Goal: Task Accomplishment & Management: Complete application form

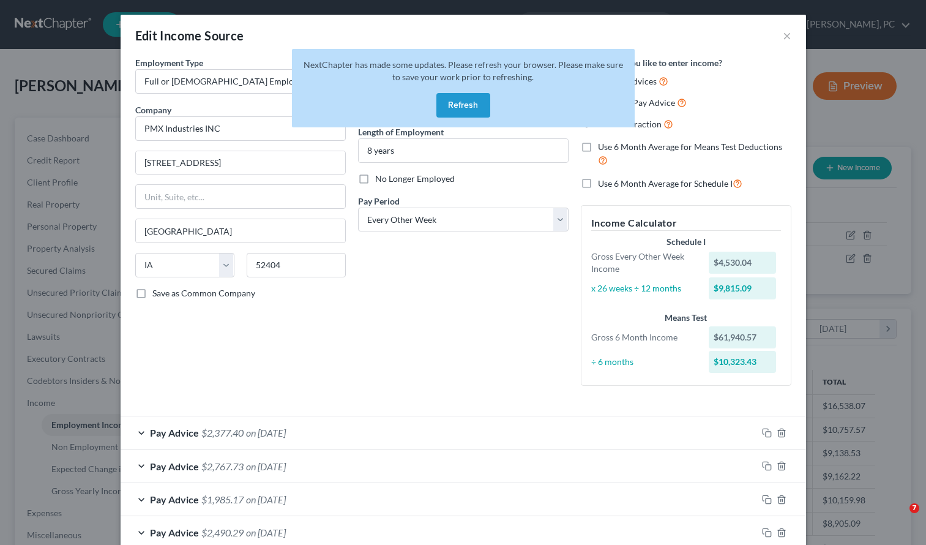
select select "0"
select select "16"
select select "2"
click at [783, 35] on button "×" at bounding box center [787, 35] width 9 height 15
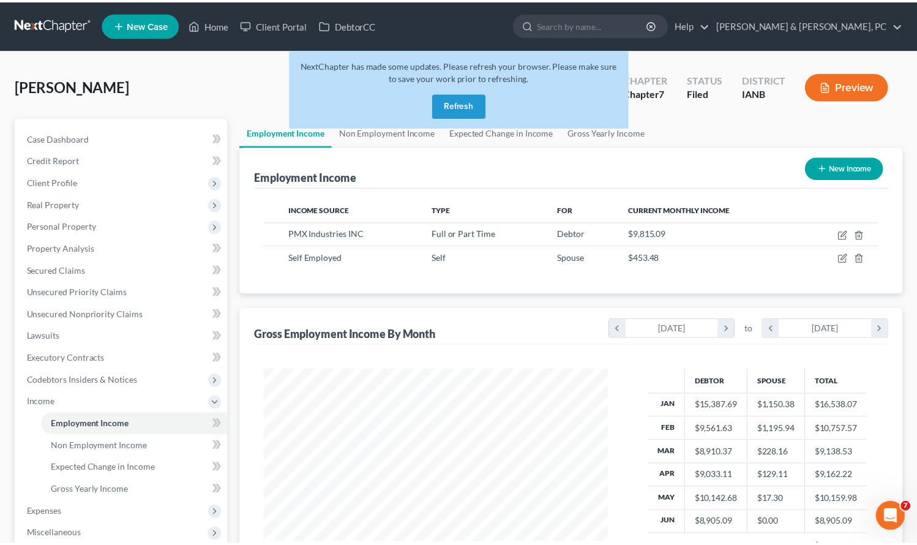
scroll to position [611792, 611639]
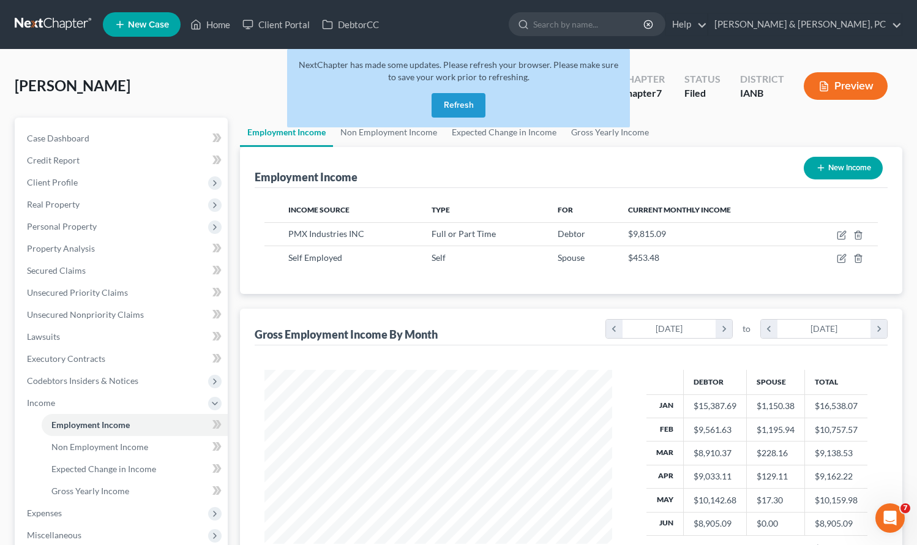
click at [452, 103] on button "Refresh" at bounding box center [458, 105] width 54 height 24
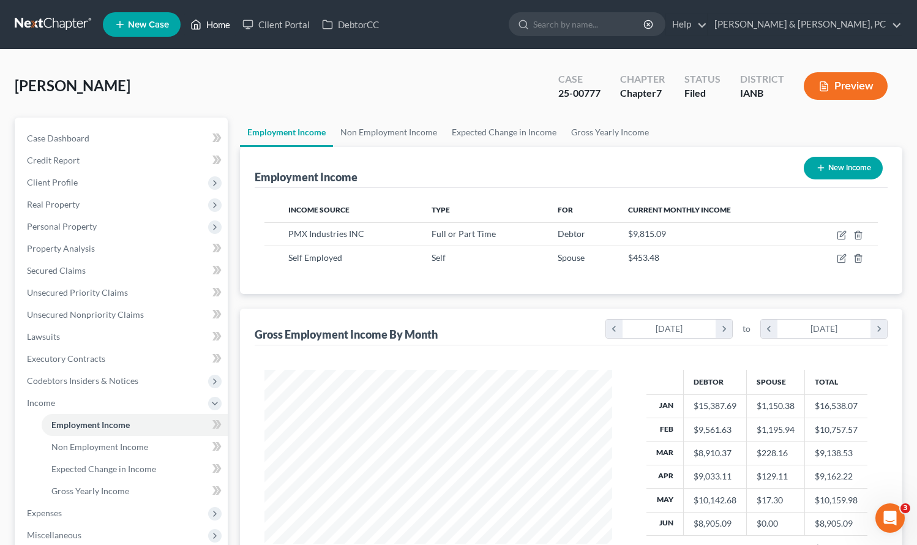
click at [206, 29] on link "Home" at bounding box center [210, 24] width 52 height 22
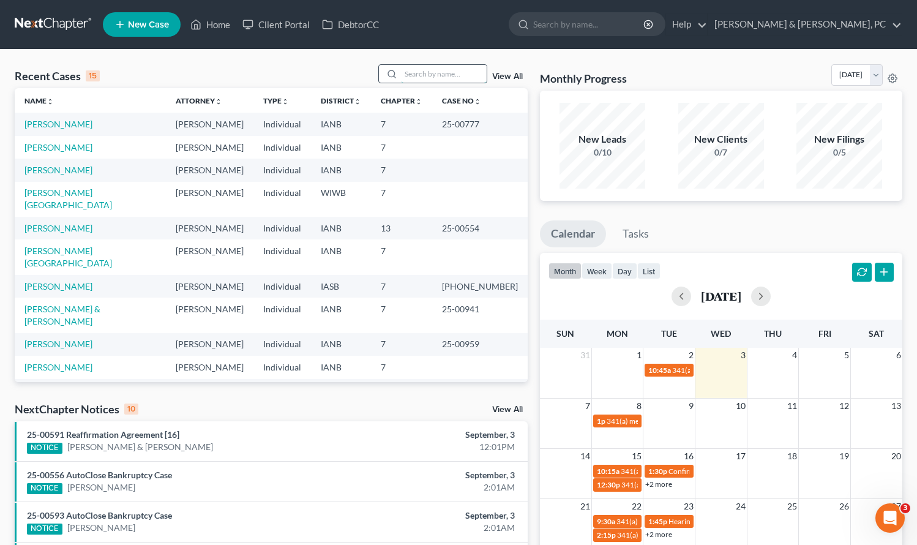
click at [439, 73] on input "search" at bounding box center [444, 74] width 86 height 18
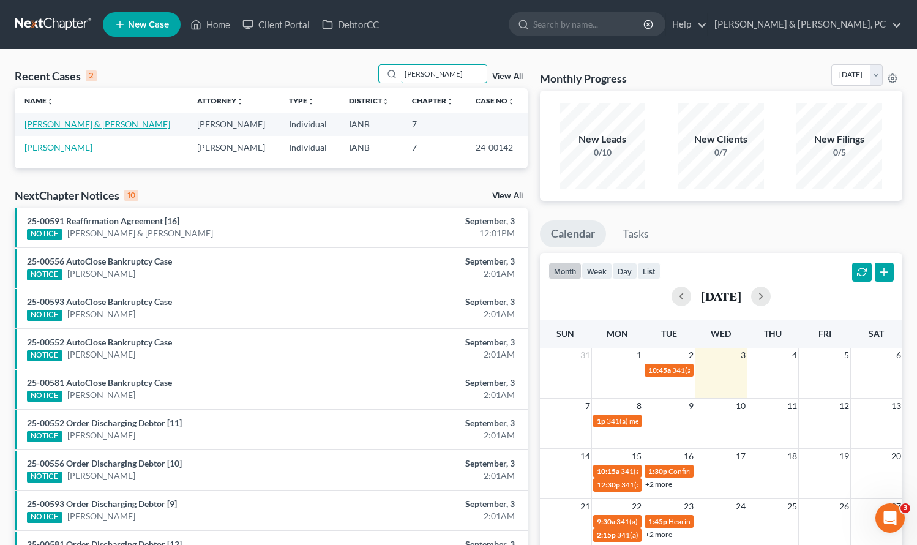
type input "[PERSON_NAME]"
click at [111, 124] on link "[PERSON_NAME] & [PERSON_NAME]" at bounding box center [97, 124] width 146 height 10
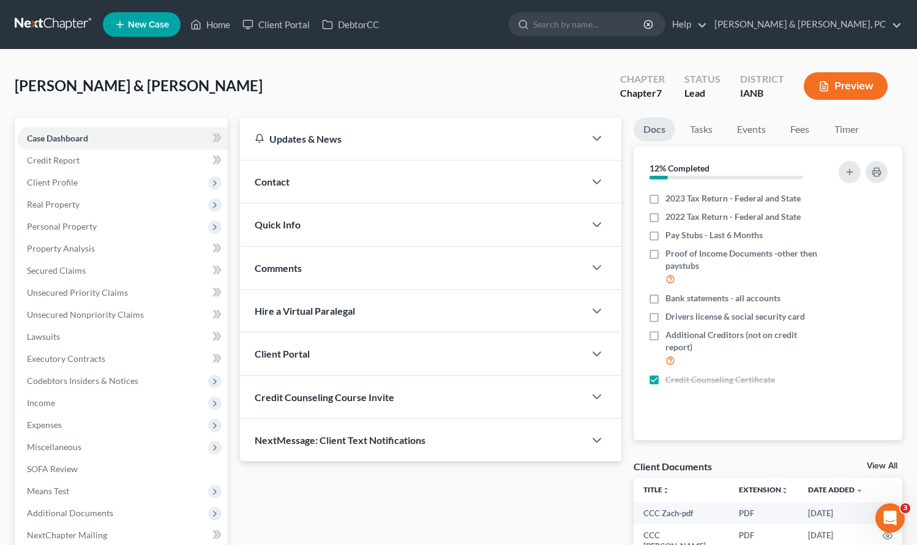
click at [455, 247] on div "Comments" at bounding box center [412, 268] width 345 height 42
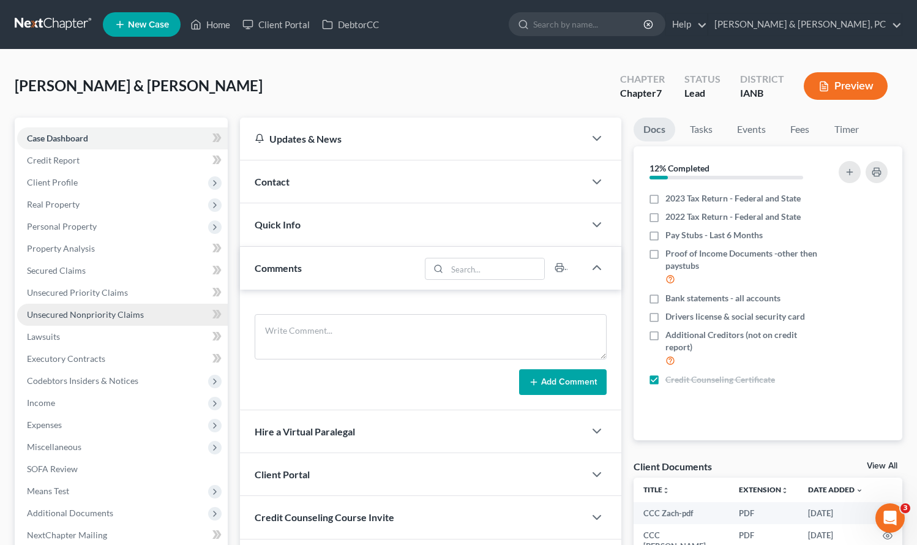
click at [115, 317] on span "Unsecured Nonpriority Claims" at bounding box center [85, 314] width 117 height 10
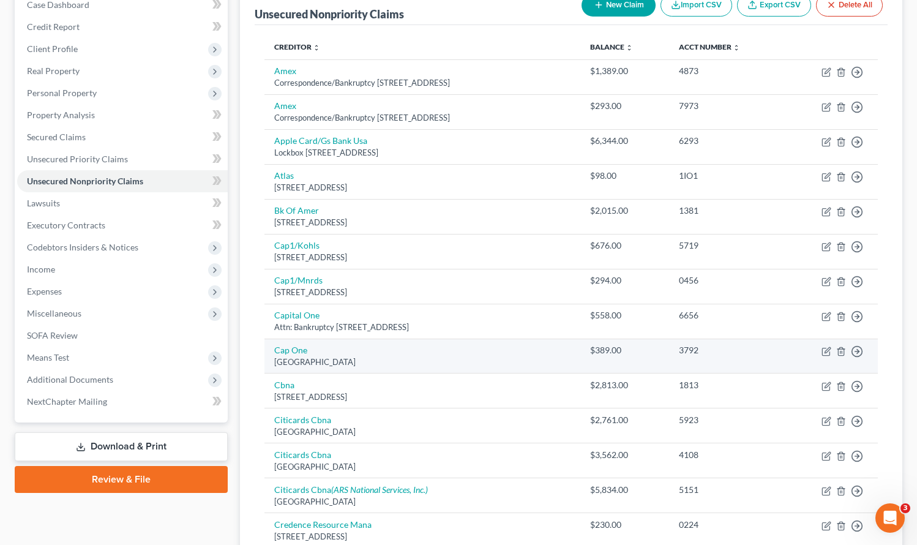
scroll to position [150, 0]
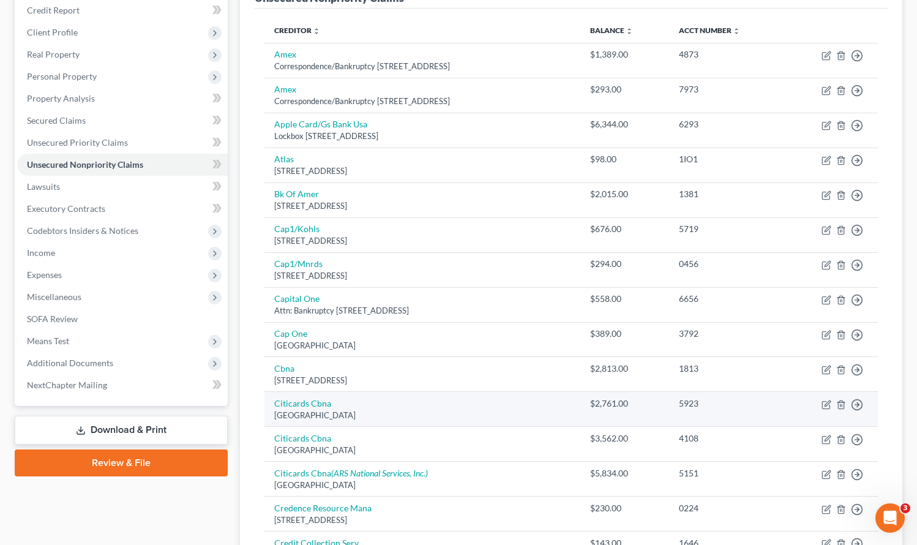
click at [517, 401] on td "Citicards [STREET_ADDRESS]" at bounding box center [422, 409] width 316 height 35
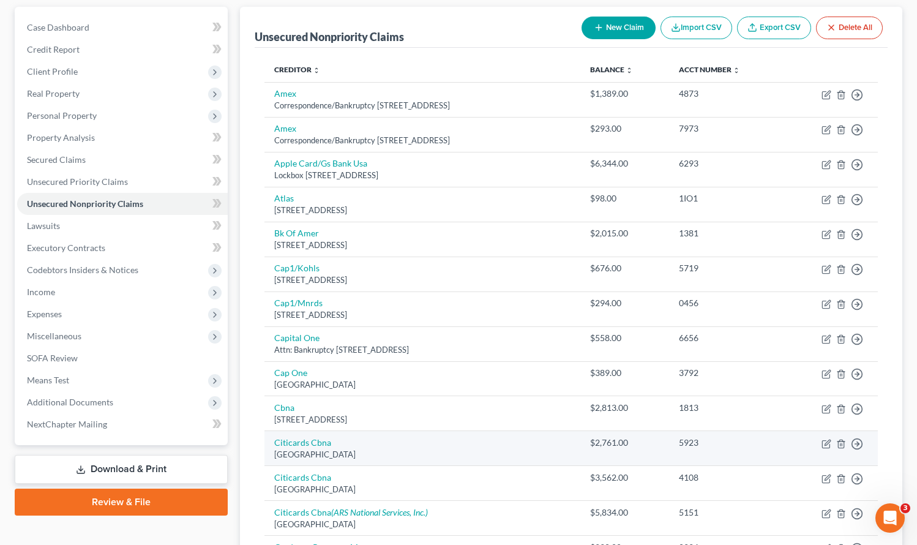
scroll to position [0, 0]
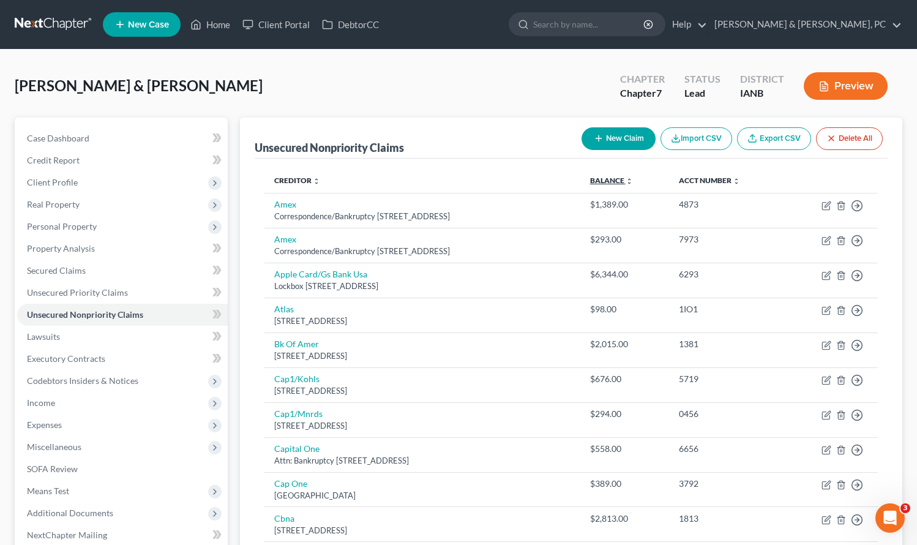
click at [622, 179] on link "Balance expand_more expand_less unfold_more" at bounding box center [611, 180] width 43 height 9
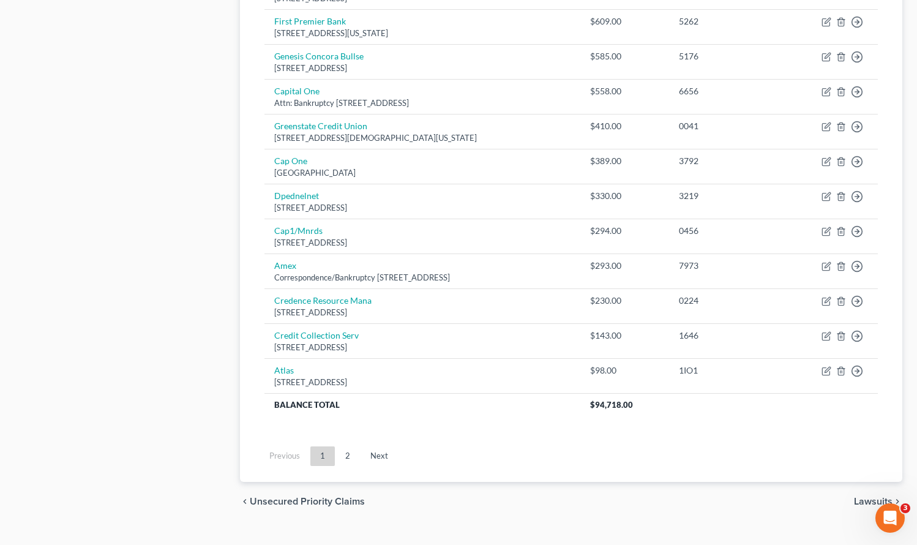
scroll to position [868, 0]
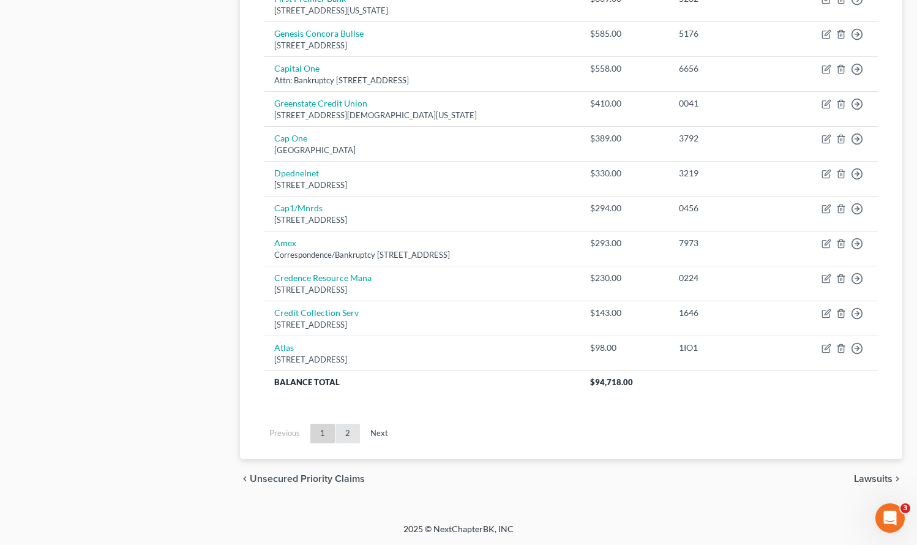
click at [346, 436] on link "2" at bounding box center [347, 434] width 24 height 20
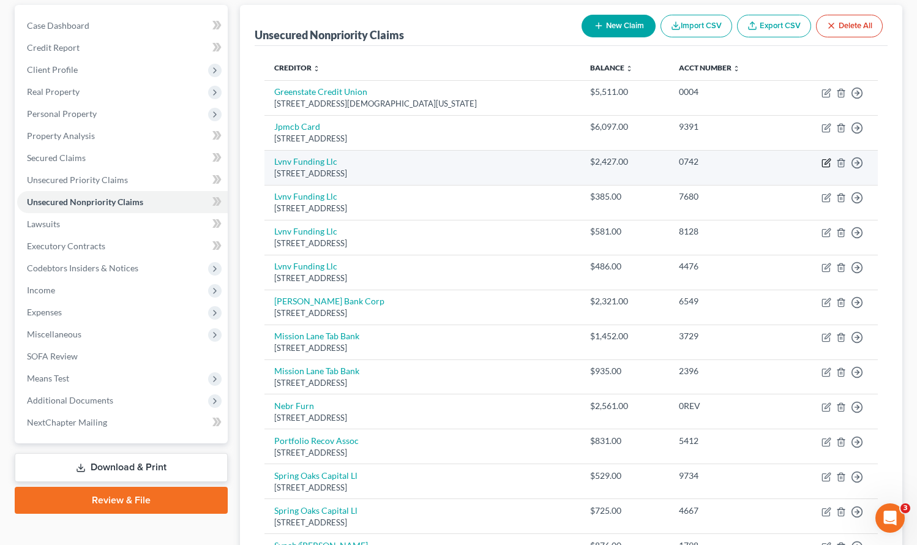
scroll to position [114, 0]
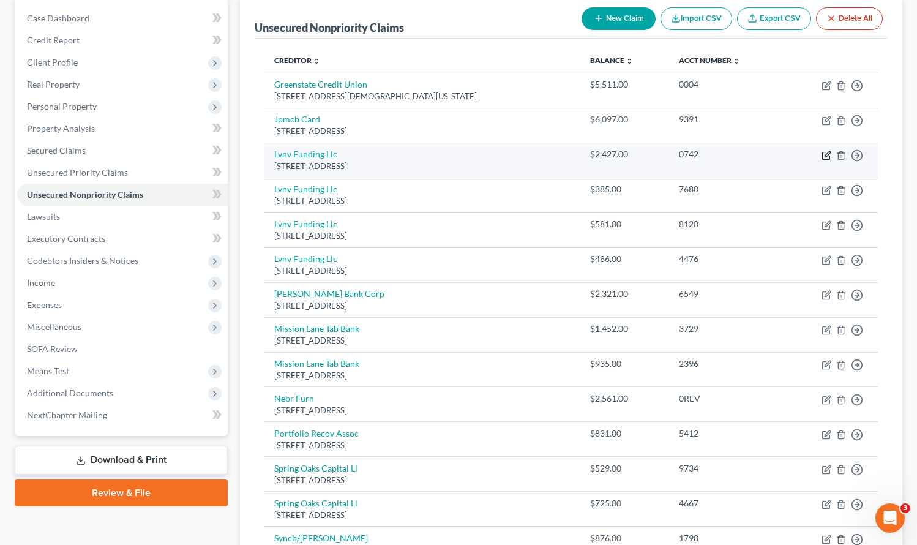
click at [827, 160] on td "Move to D Move to E Move to G Move to Notice Only" at bounding box center [830, 160] width 94 height 35
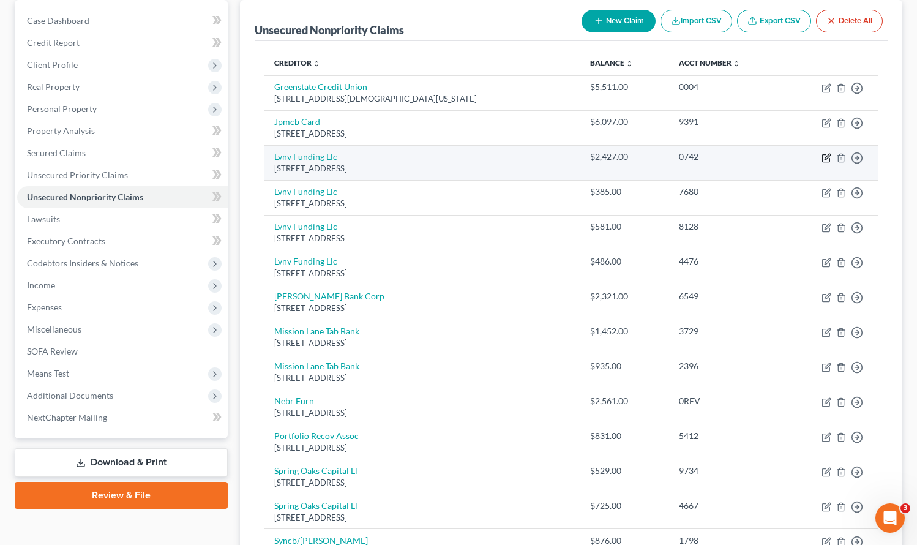
click at [826, 157] on icon "button" at bounding box center [826, 158] width 10 height 10
select select "42"
select select "14"
select select "0"
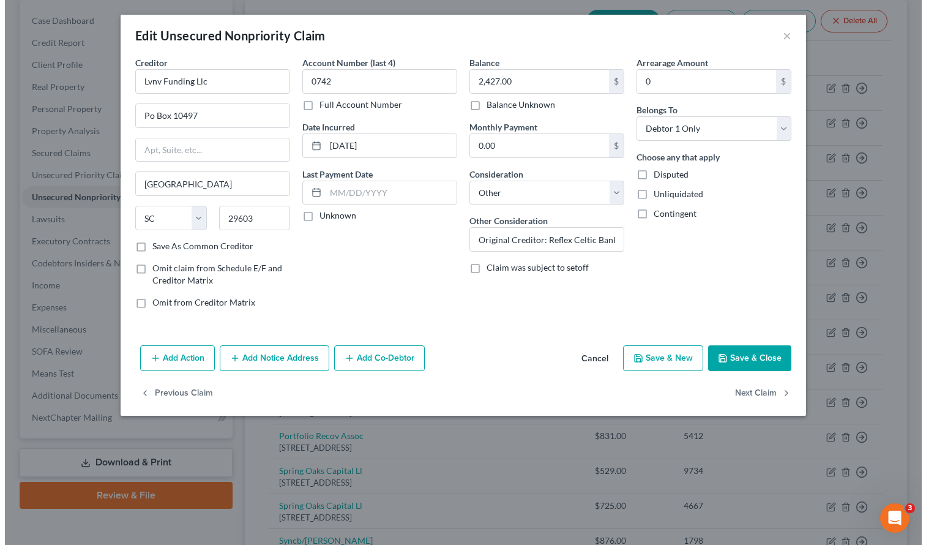
scroll to position [117, 0]
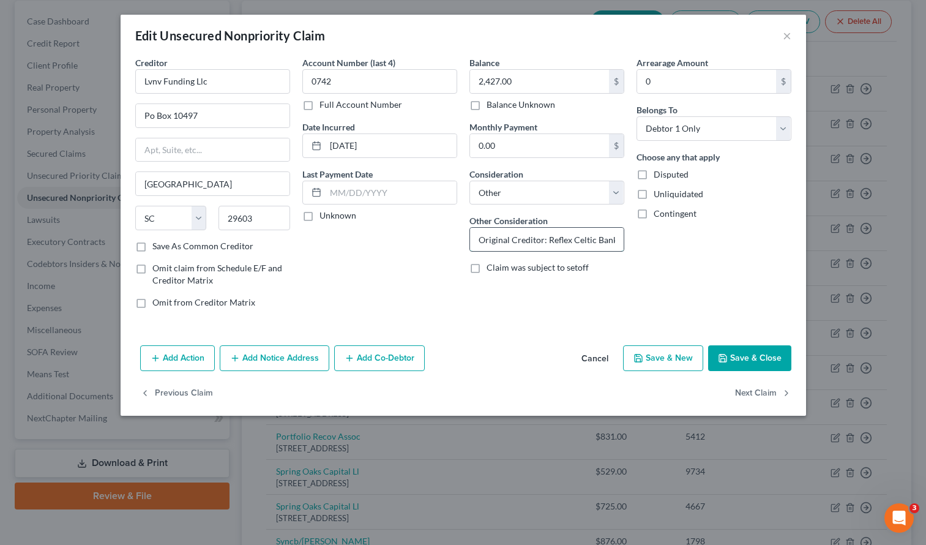
click at [547, 241] on input "Original Creditor: Reflex Celtic Bank" at bounding box center [547, 239] width 154 height 23
click at [260, 359] on button "Add Notice Address" at bounding box center [275, 358] width 110 height 26
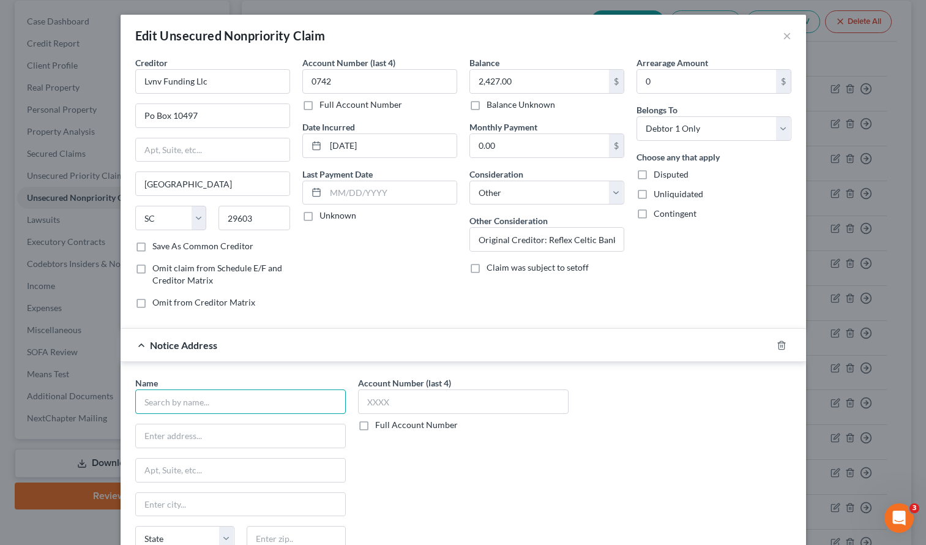
click at [169, 399] on input "text" at bounding box center [240, 401] width 211 height 24
type input "[PERSON_NAME] & [PERSON_NAME] PA"
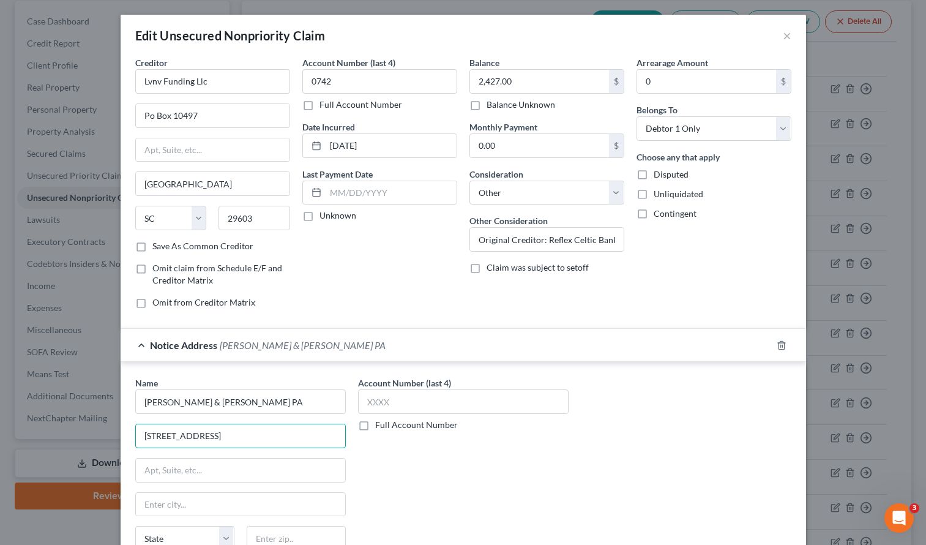
type input "[STREET_ADDRESS]"
type input "[GEOGRAPHIC_DATA]"
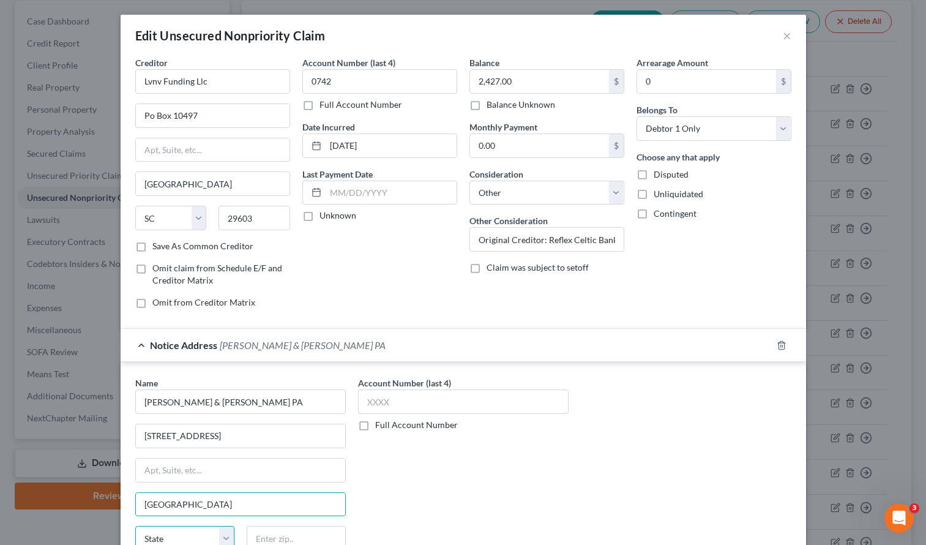
scroll to position [6, 0]
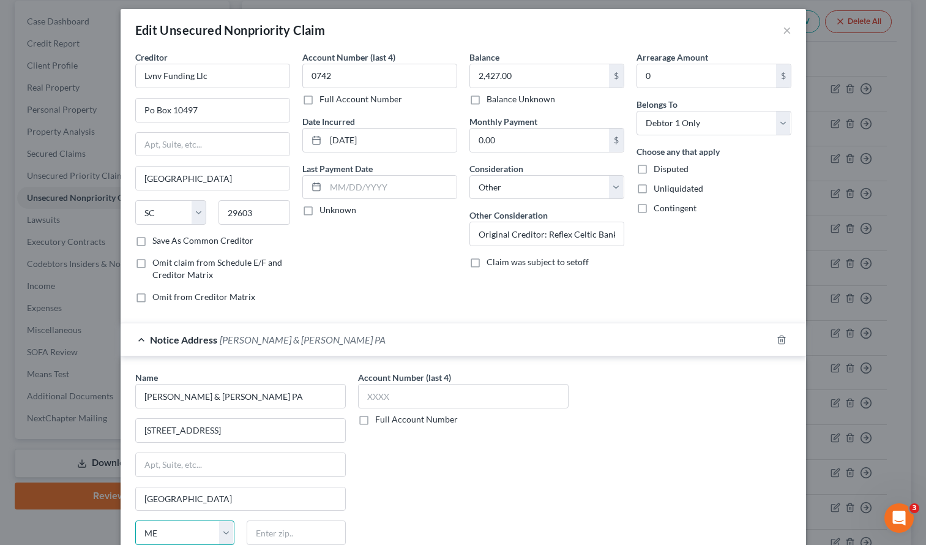
select select "24"
type input "55441"
type input "[GEOGRAPHIC_DATA]"
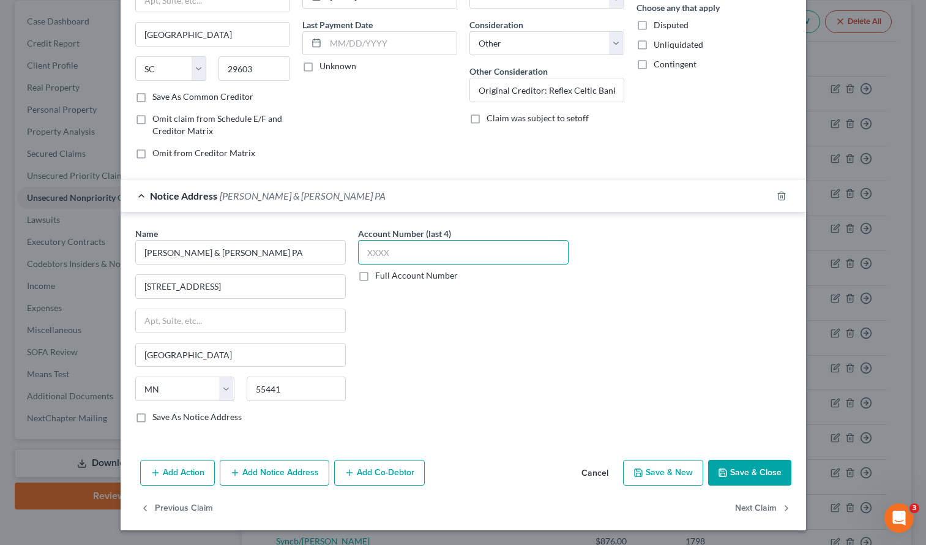
click at [367, 249] on input "text" at bounding box center [463, 252] width 211 height 24
type input "3583"
click at [752, 476] on button "Save & Close" at bounding box center [749, 473] width 83 height 26
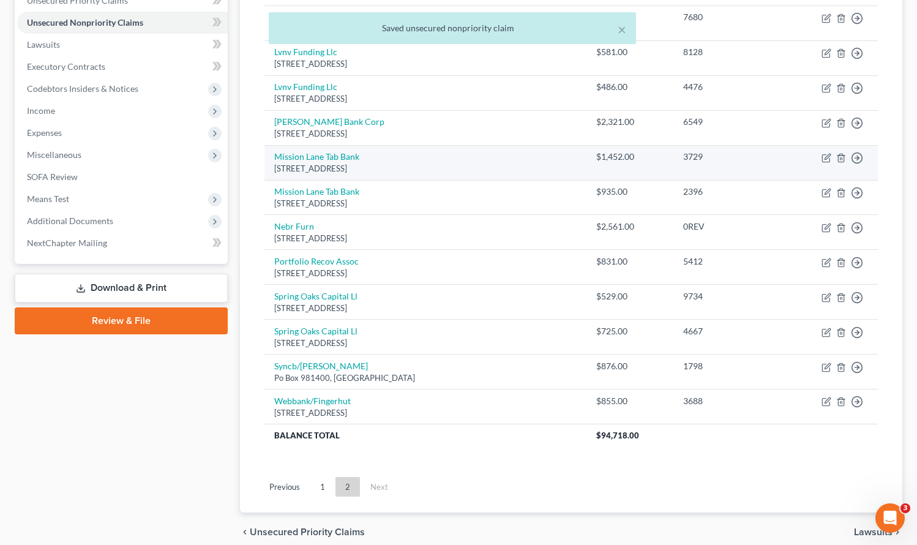
scroll to position [345, 0]
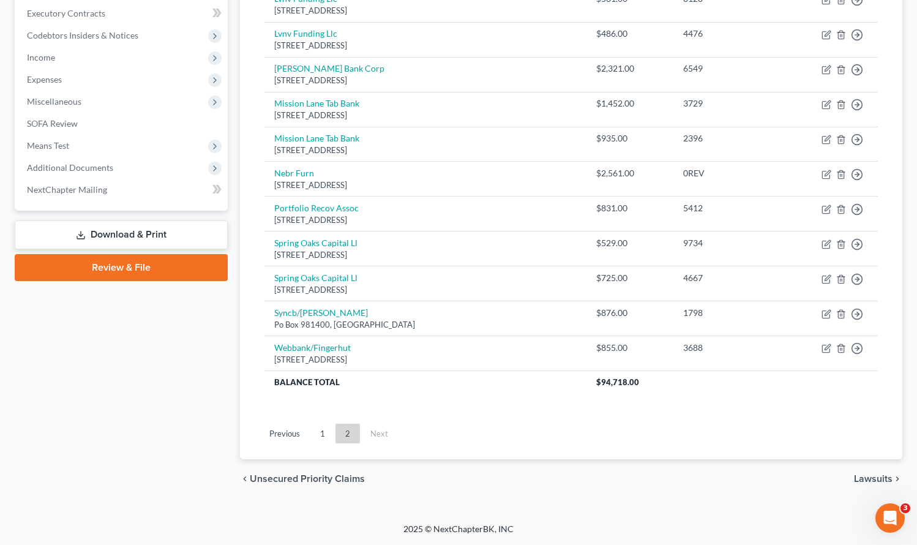
drag, startPoint x: 541, startPoint y: 482, endPoint x: 534, endPoint y: 479, distance: 8.0
click at [540, 482] on div "chevron_left Unsecured Priority Claims Lawsuits chevron_right" at bounding box center [571, 478] width 663 height 39
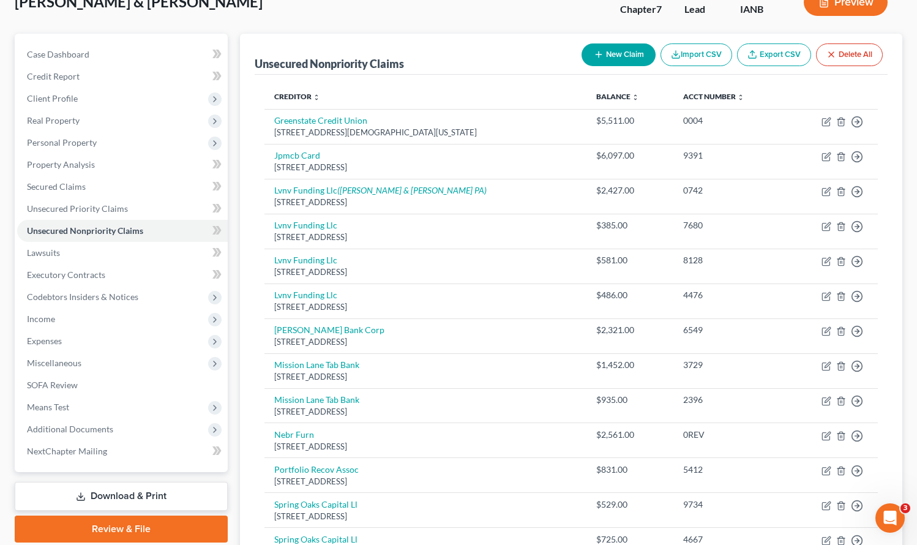
scroll to position [0, 0]
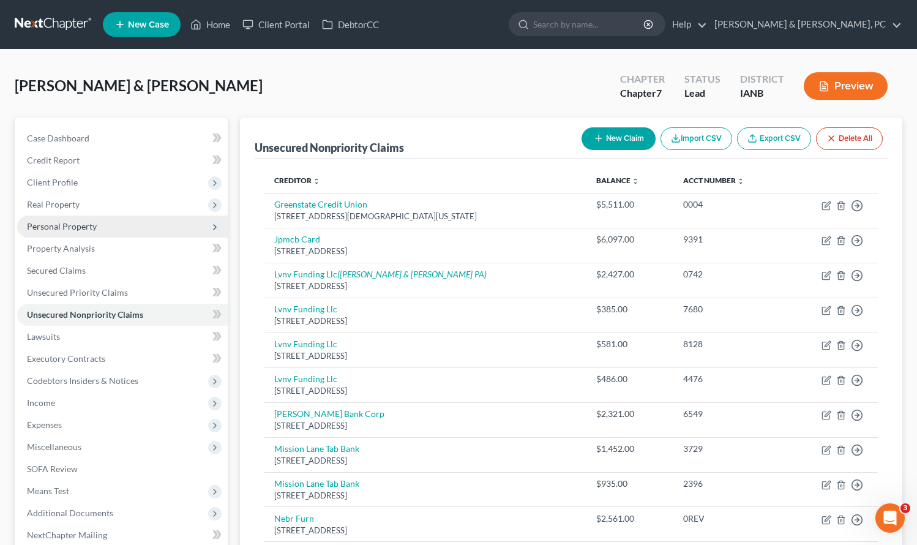
click at [97, 226] on span "Personal Property" at bounding box center [122, 226] width 211 height 22
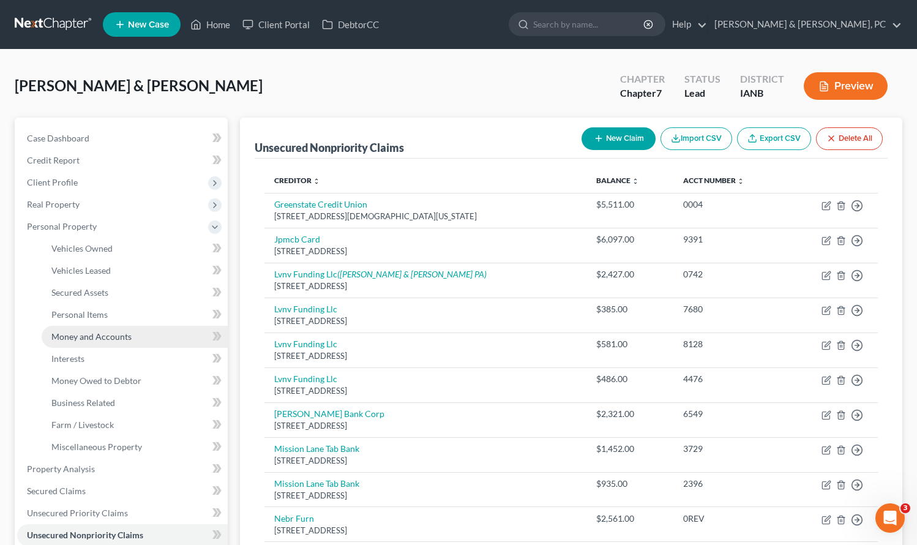
click at [95, 333] on span "Money and Accounts" at bounding box center [91, 336] width 80 height 10
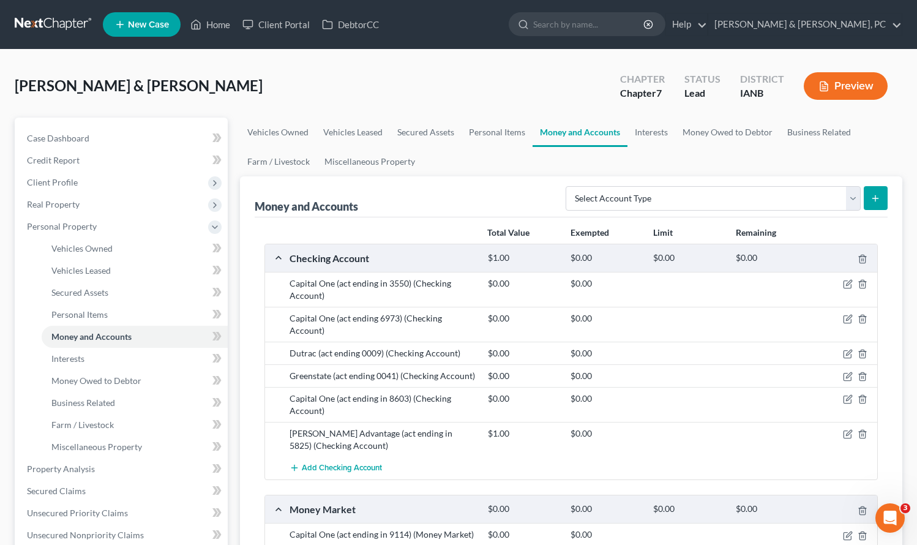
scroll to position [23, 0]
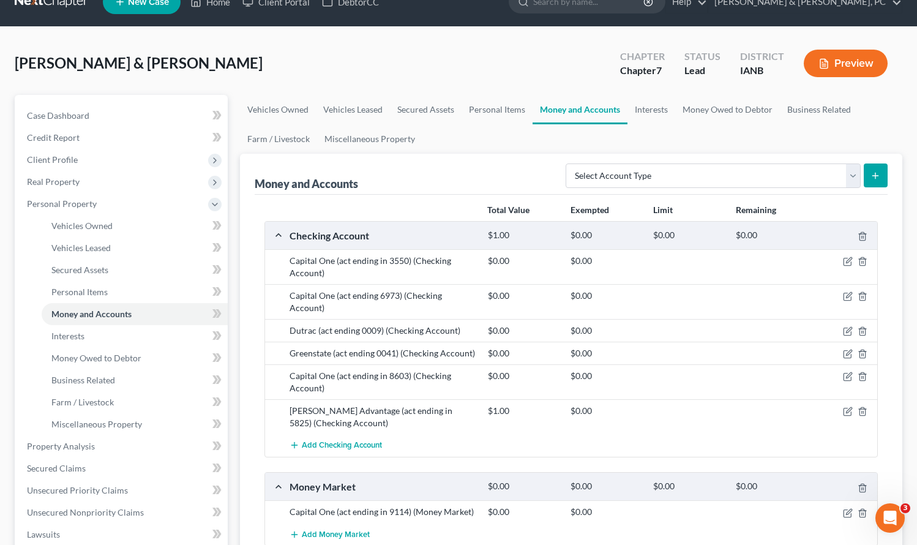
click at [535, 48] on div "[PERSON_NAME] & [PERSON_NAME] Upgraded Chapter Chapter 7 Status Lead District I…" at bounding box center [458, 68] width 887 height 53
click at [525, 151] on ul "Vehicles Owned Vehicles Leased Secured Assets Personal Items Money and Accounts…" at bounding box center [571, 124] width 663 height 59
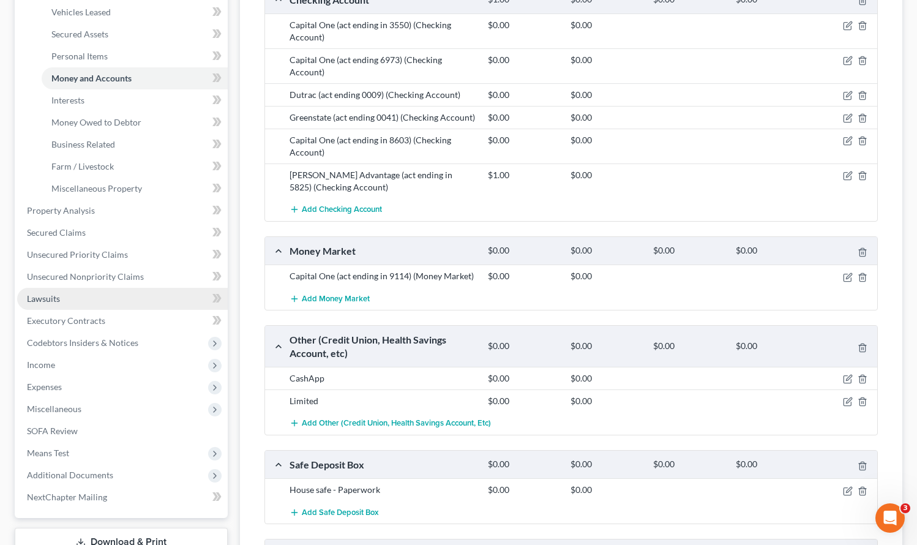
scroll to position [259, 0]
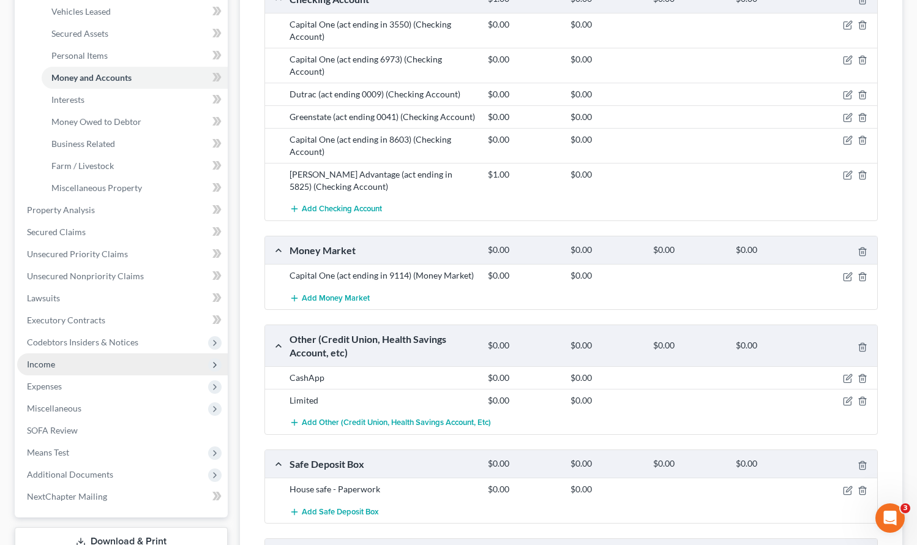
click at [45, 362] on span "Income" at bounding box center [41, 364] width 28 height 10
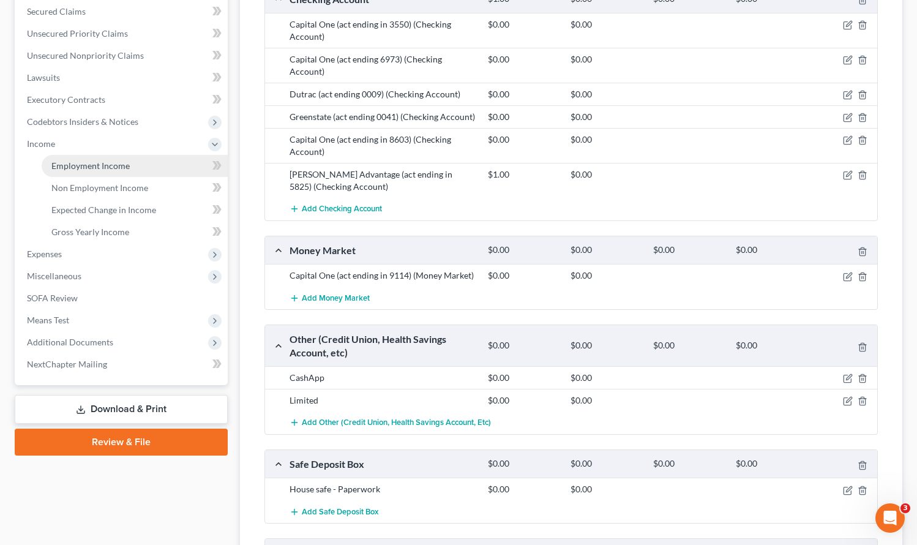
click at [68, 169] on span "Employment Income" at bounding box center [90, 165] width 78 height 10
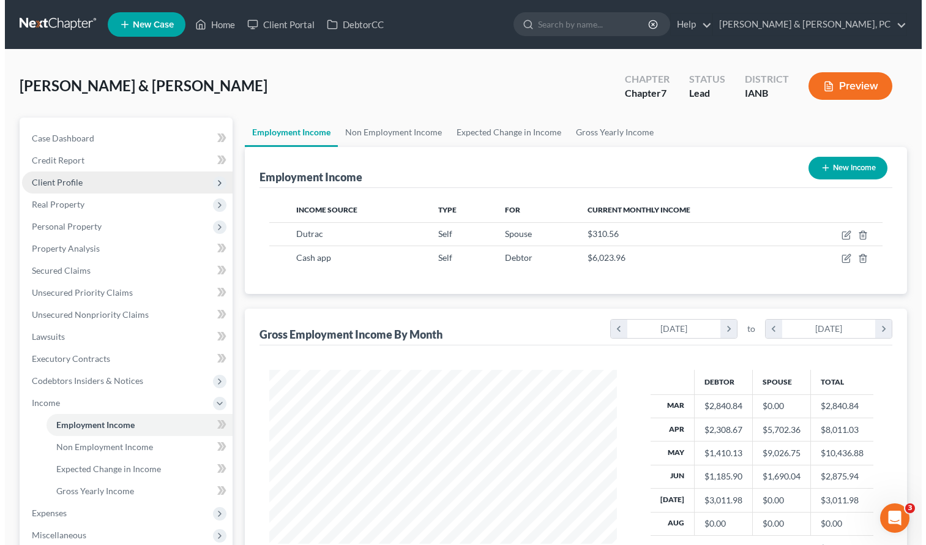
scroll to position [220, 372]
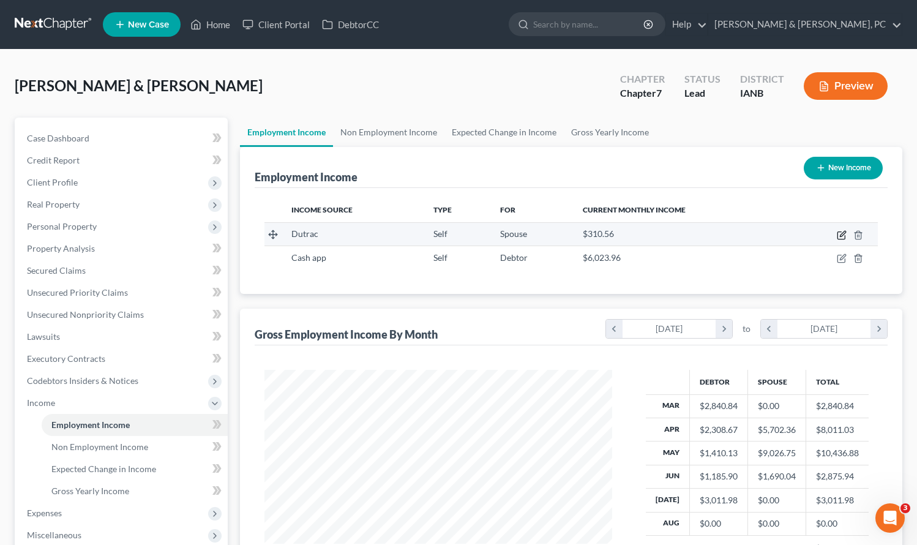
click at [838, 234] on icon "button" at bounding box center [840, 235] width 7 height 7
select select "1"
select select "0"
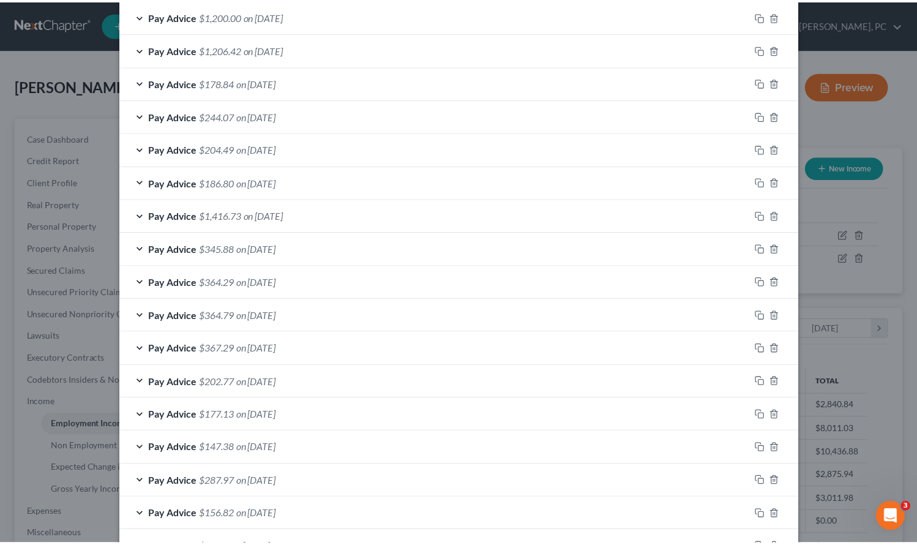
scroll to position [1342, 0]
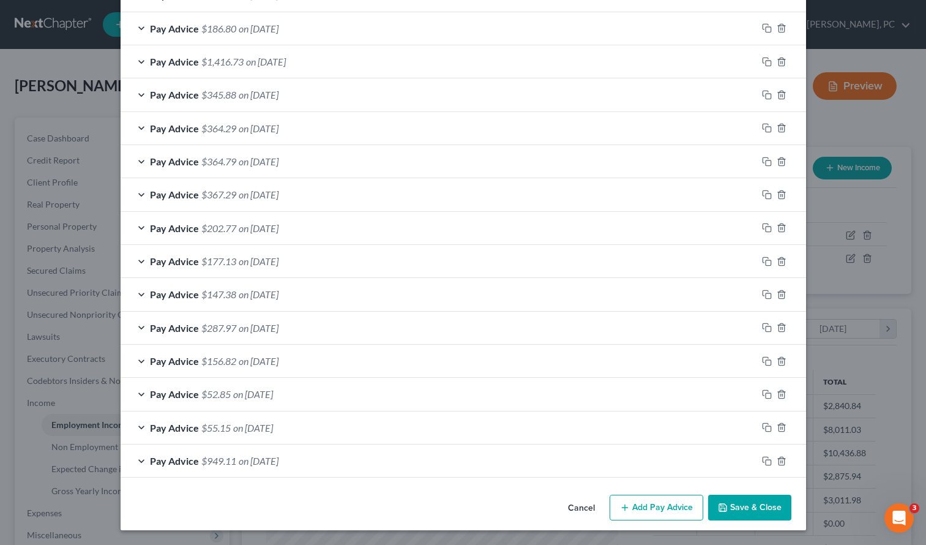
click at [767, 506] on button "Save & Close" at bounding box center [749, 508] width 83 height 26
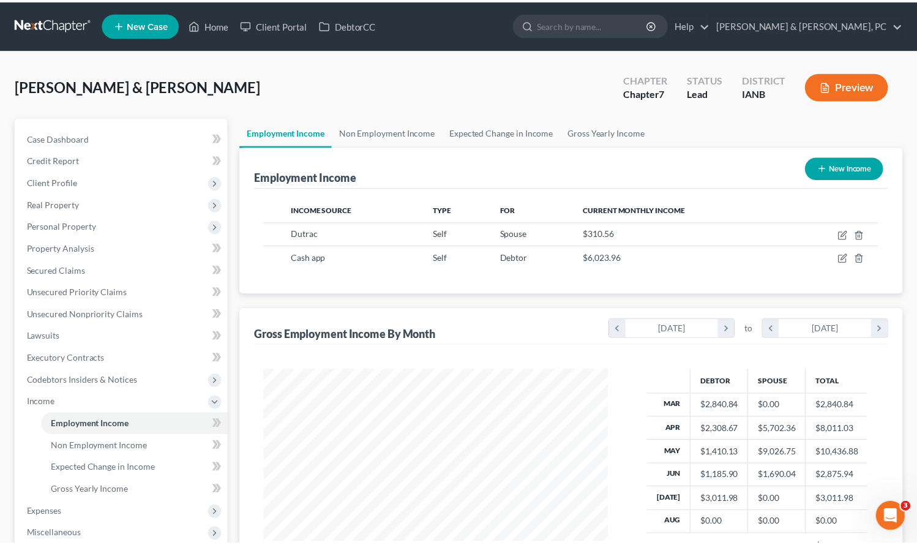
scroll to position [611792, 611639]
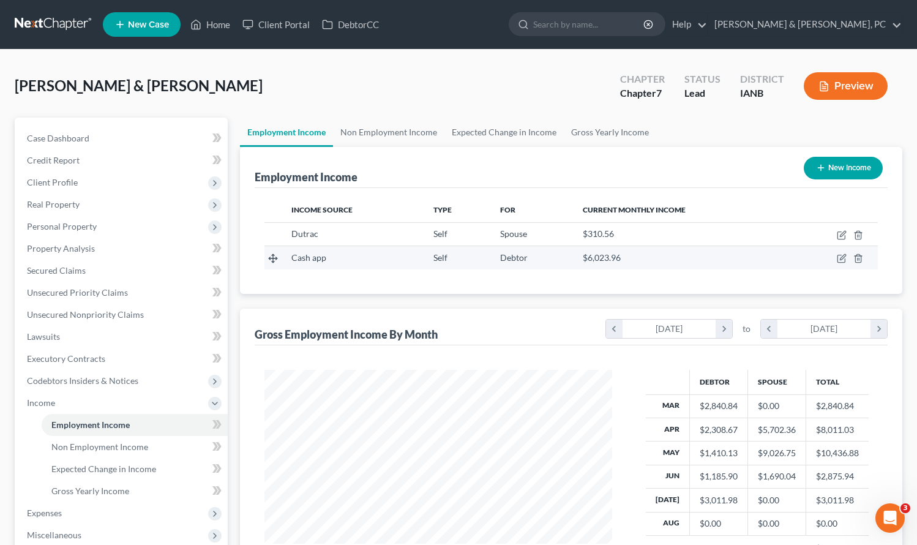
click at [842, 253] on td at bounding box center [832, 257] width 89 height 23
click at [843, 257] on icon "button" at bounding box center [842, 258] width 10 height 10
select select "1"
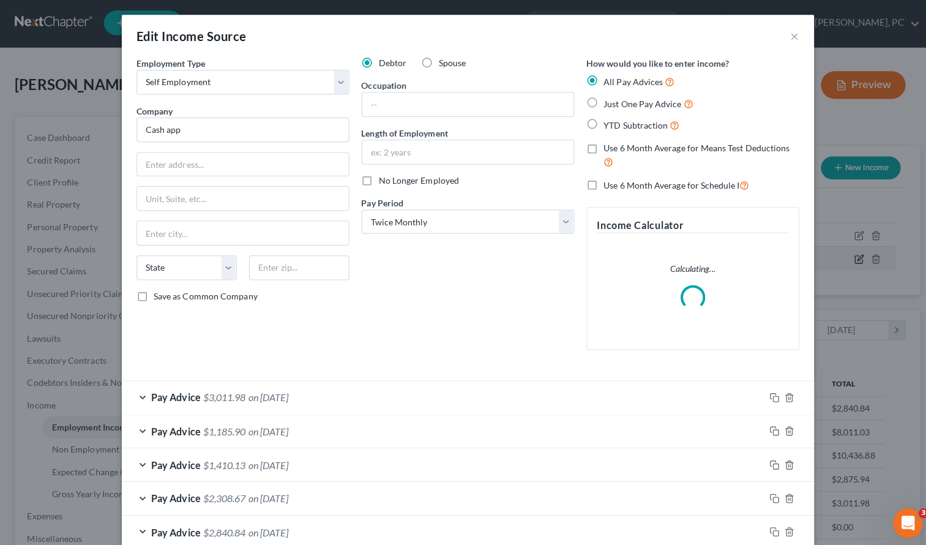
scroll to position [220, 376]
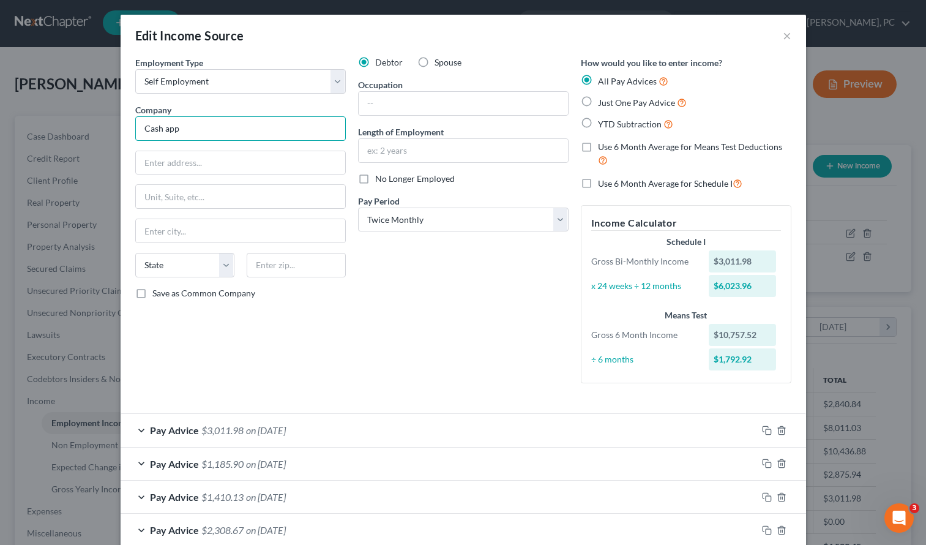
drag, startPoint x: 199, startPoint y: 127, endPoint x: 114, endPoint y: 121, distance: 85.3
click at [114, 121] on div "Edit Income Source × Employment Type * Select Full or [DEMOGRAPHIC_DATA] Employ…" at bounding box center [463, 272] width 926 height 545
type input "H"
type input "S"
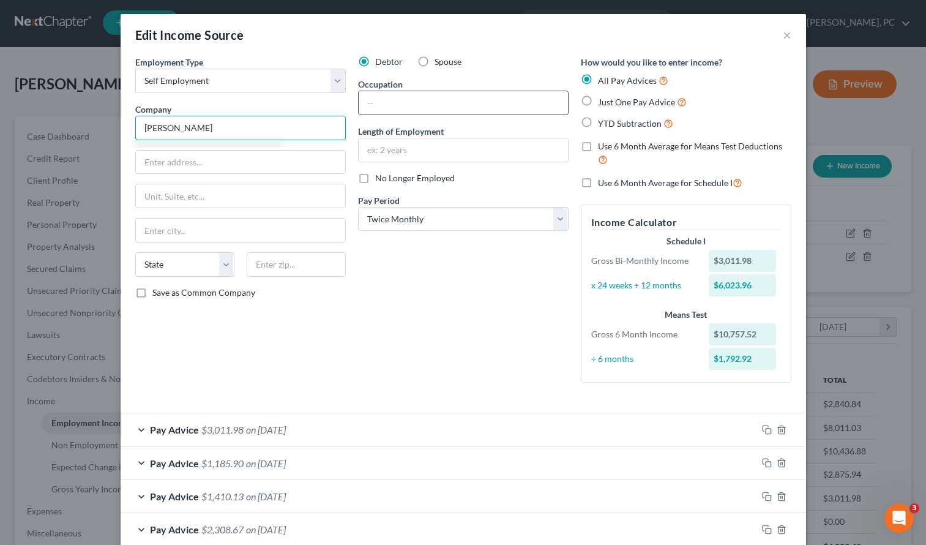
type input "[PERSON_NAME]"
click at [383, 100] on input "text" at bounding box center [463, 102] width 209 height 23
type input "Handyman"
drag, startPoint x: 424, startPoint y: 332, endPoint x: 412, endPoint y: 326, distance: 13.4
click at [425, 332] on div "Debtor Spouse Occupation Handyman Length of Employment No Longer Employed Pay P…" at bounding box center [463, 224] width 223 height 337
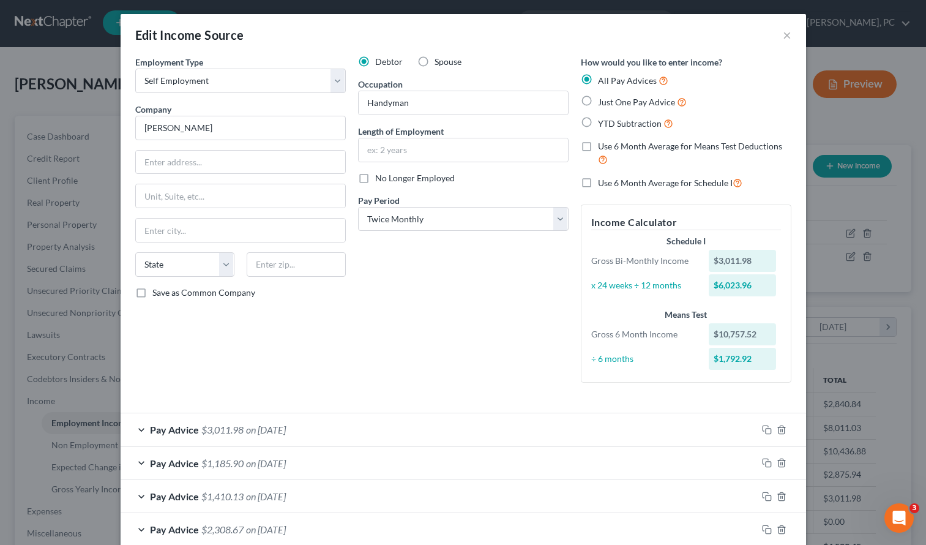
scroll to position [14, 0]
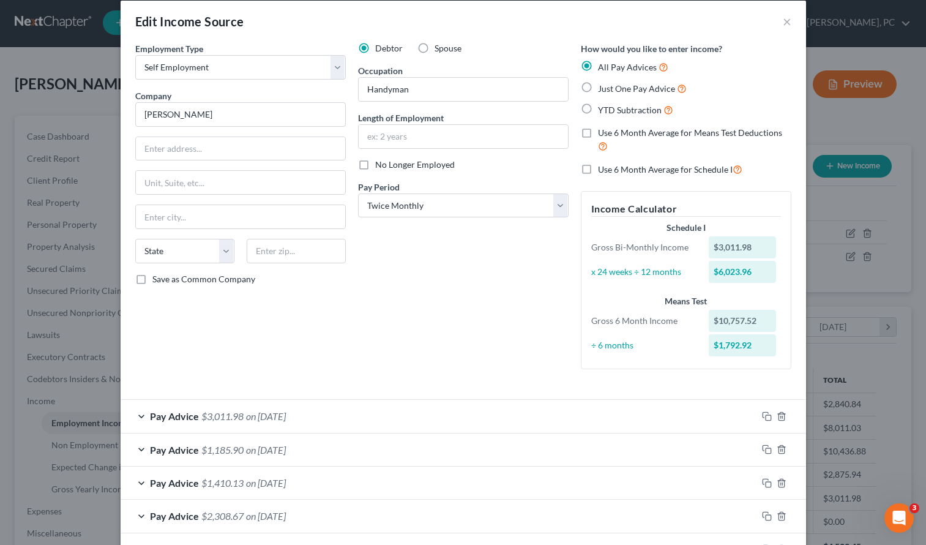
click at [137, 415] on div "Pay Advice $3,011.98 on [DATE]" at bounding box center [439, 416] width 636 height 32
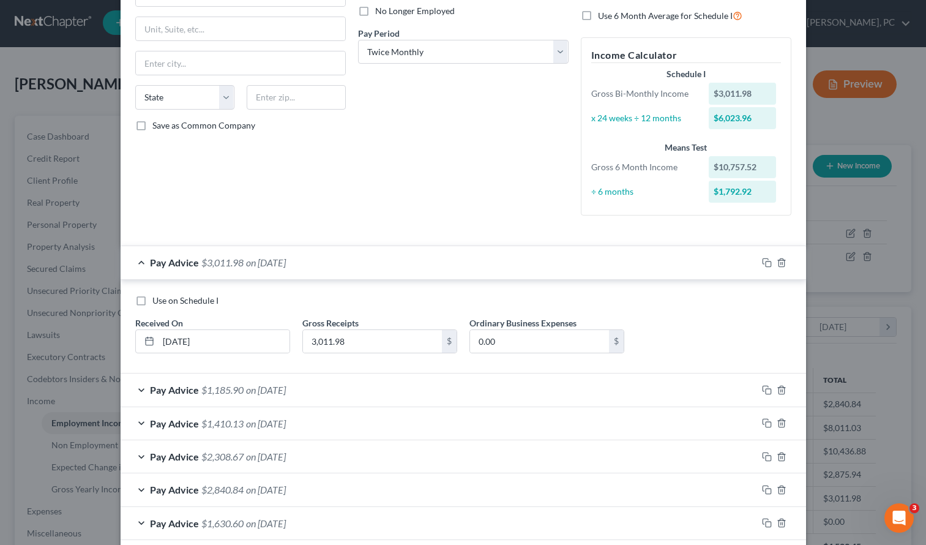
scroll to position [185, 0]
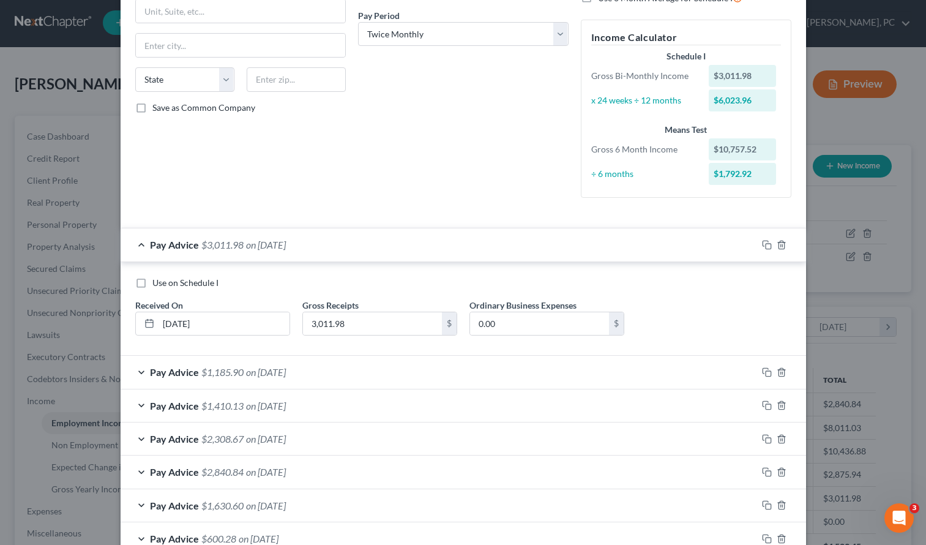
click at [135, 243] on div "Pay Advice $3,011.98 on [DATE]" at bounding box center [439, 244] width 636 height 32
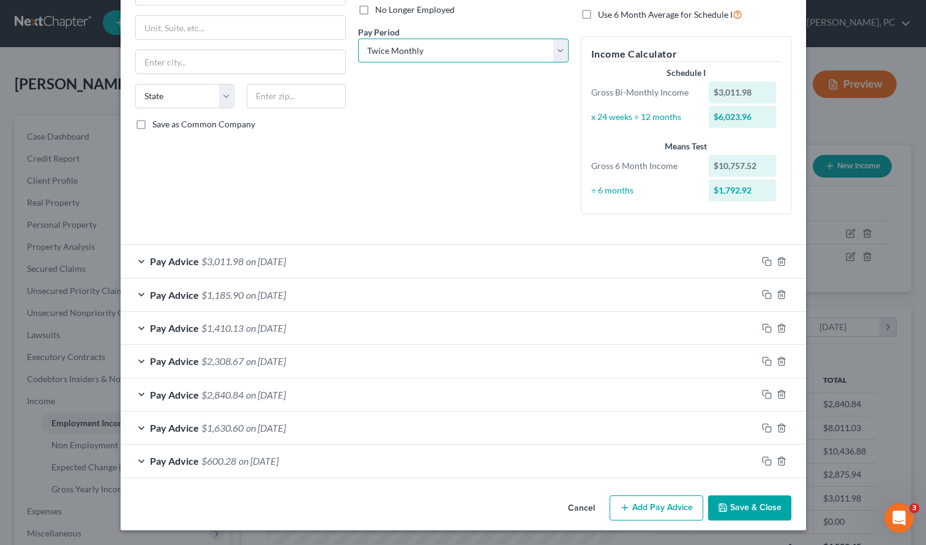
click at [406, 48] on select "Select Monthly Twice Monthly Every Other Week Weekly" at bounding box center [463, 51] width 211 height 24
select select "0"
click at [358, 39] on select "Select Monthly Twice Monthly Every Other Week Weekly" at bounding box center [463, 51] width 211 height 24
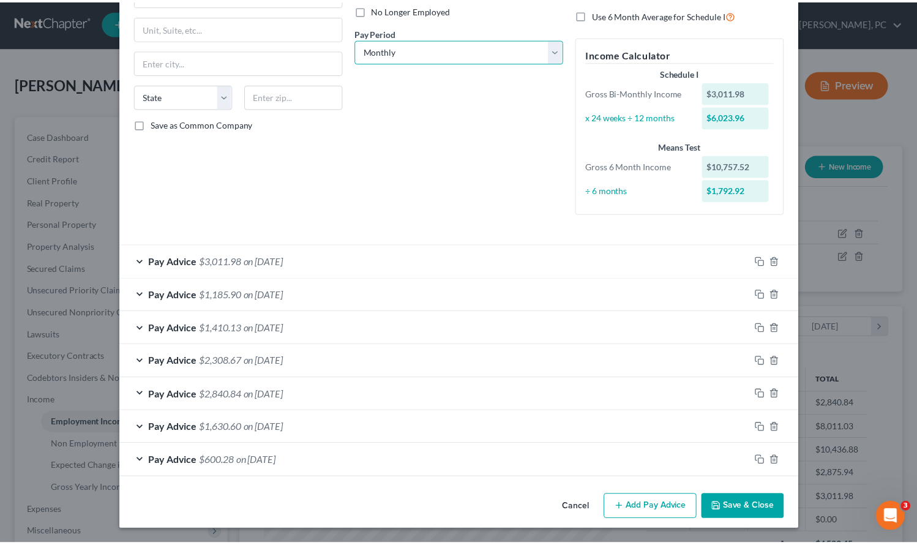
scroll to position [144, 0]
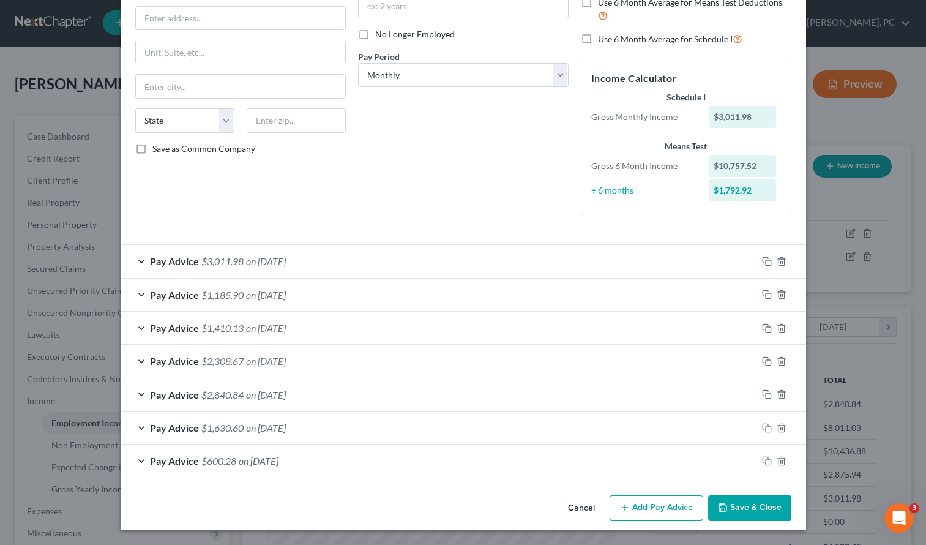
click at [739, 507] on button "Save & Close" at bounding box center [749, 508] width 83 height 26
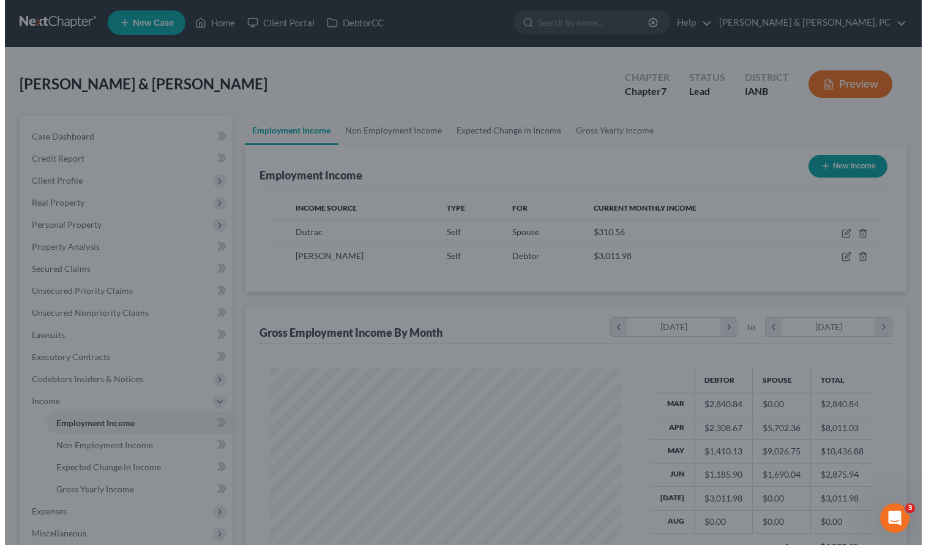
scroll to position [611792, 611639]
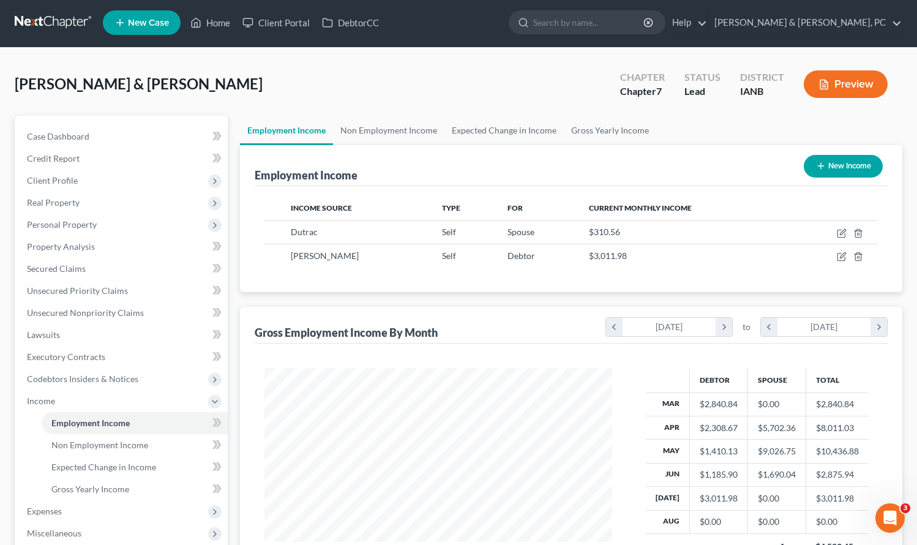
click at [679, 301] on div "Employment Income New Income Income Source Type For Current Monthly Income Dutr…" at bounding box center [571, 380] width 663 height 471
click at [445, 58] on div "[PERSON_NAME] & [PERSON_NAME] Upgraded Chapter Chapter 7 Status Lead District I…" at bounding box center [458, 392] width 917 height 689
click at [845, 232] on icon "button" at bounding box center [842, 233] width 10 height 10
select select "1"
select select "0"
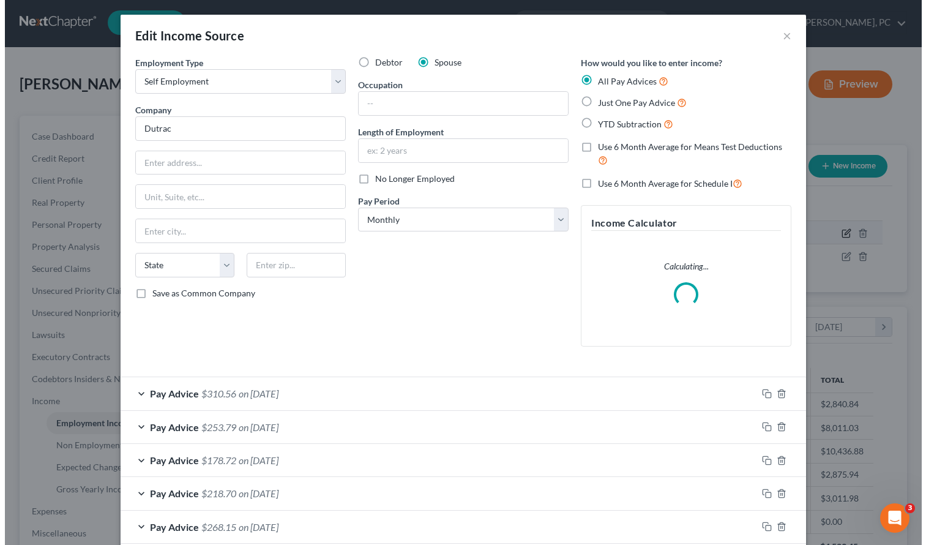
scroll to position [220, 376]
